Goal: Task Accomplishment & Management: Use online tool/utility

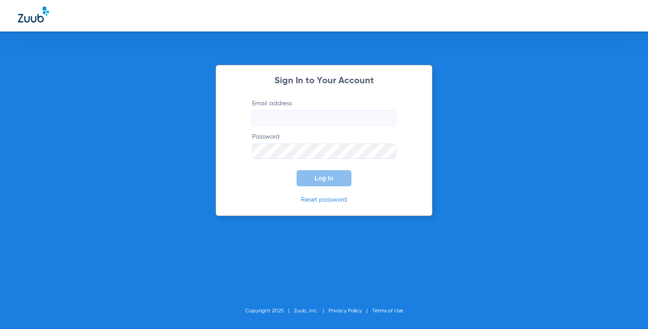
click at [276, 121] on input "Email address" at bounding box center [324, 117] width 144 height 15
type input "[EMAIL_ADDRESS][DOMAIN_NAME]"
click at [297, 170] on button "Log In" at bounding box center [324, 178] width 55 height 16
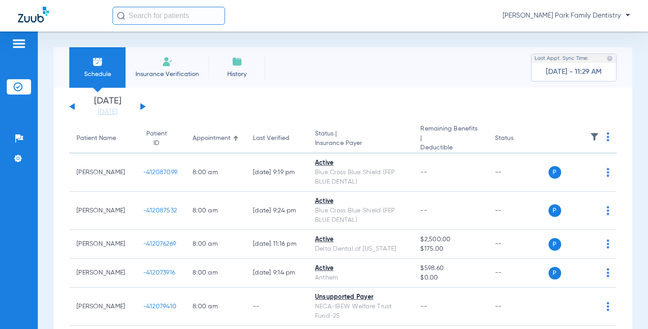
click at [142, 106] on button at bounding box center [142, 106] width 5 height 7
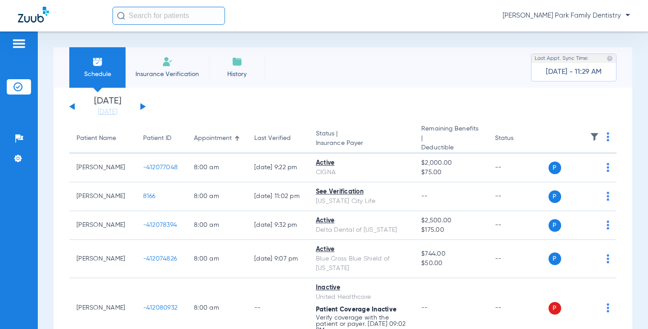
click at [590, 136] on img at bounding box center [594, 136] width 9 height 9
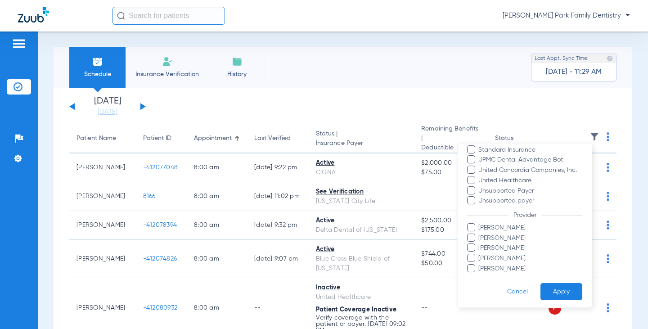
scroll to position [236, 0]
click at [503, 265] on span "[PERSON_NAME]" at bounding box center [530, 266] width 104 height 9
click at [480, 273] on input "[PERSON_NAME]" at bounding box center [480, 273] width 0 height 0
click at [541, 282] on button "Apply" at bounding box center [562, 290] width 42 height 18
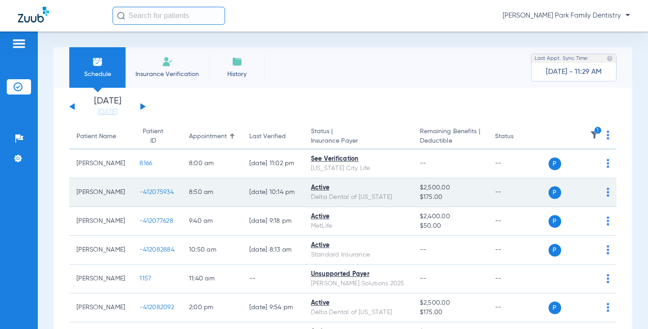
click at [141, 193] on span "-412075934" at bounding box center [157, 192] width 34 height 6
